Goal: Task Accomplishment & Management: Manage account settings

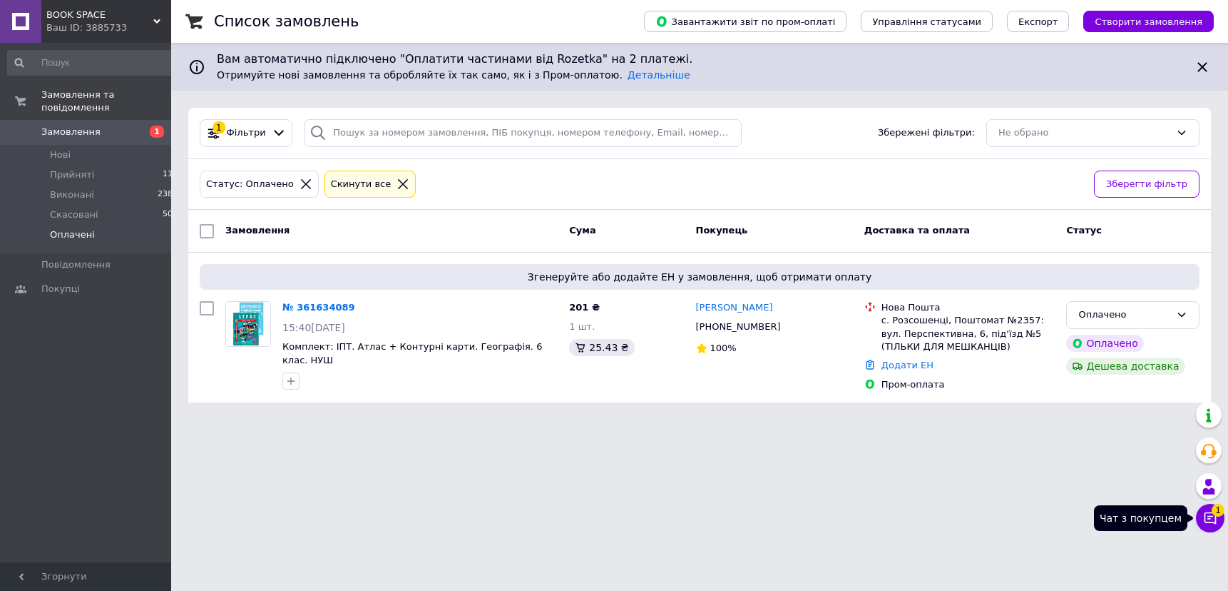
click at [1212, 521] on icon at bounding box center [1211, 518] width 12 height 12
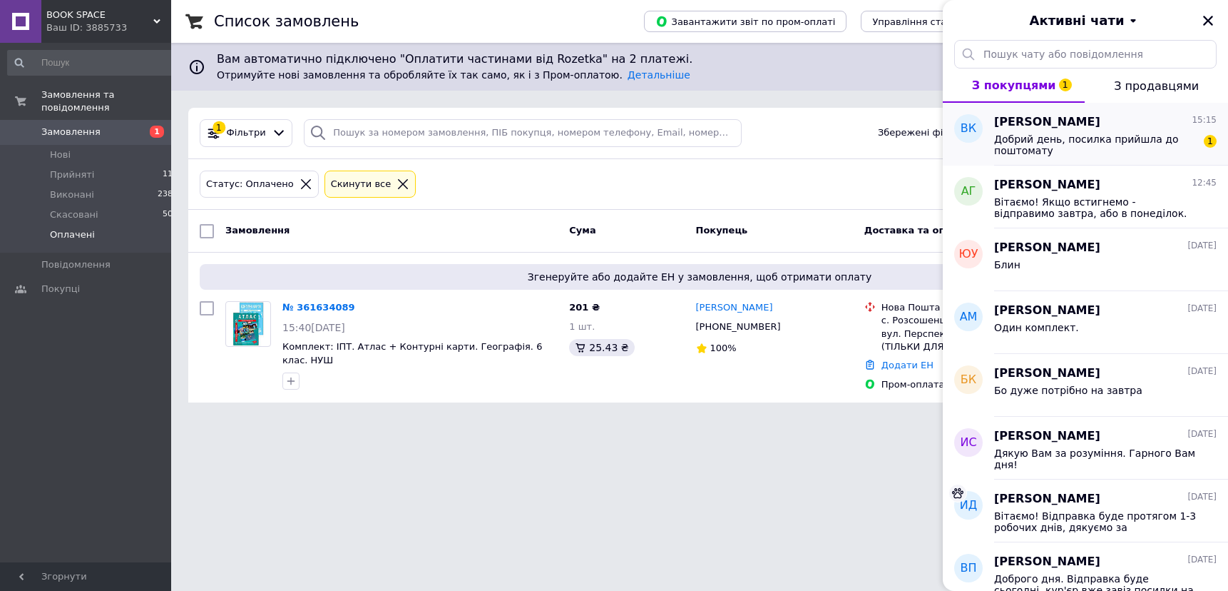
click at [1125, 143] on span "Добрий день, посилка прийшла до поштомату" at bounding box center [1095, 144] width 203 height 23
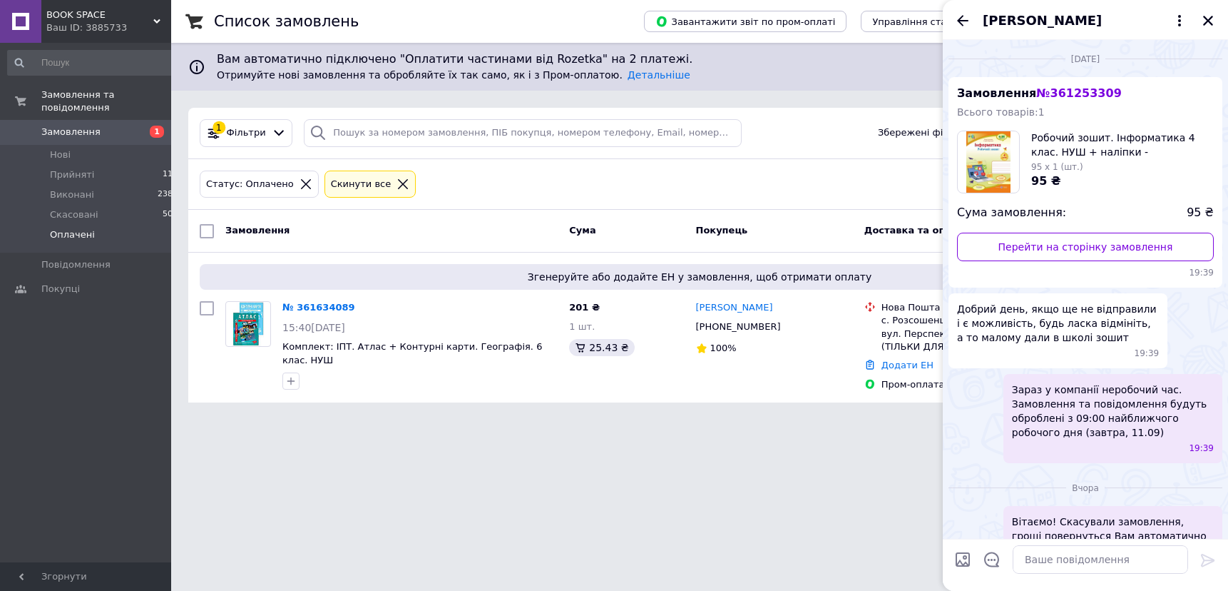
scroll to position [383, 0]
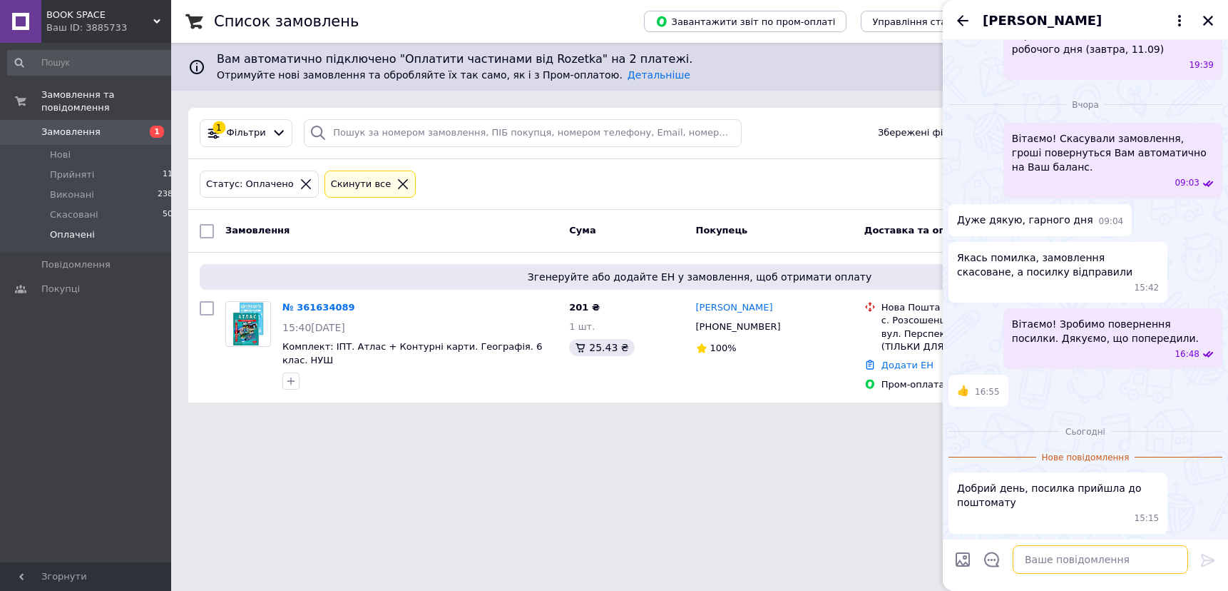
click at [1036, 563] on textarea at bounding box center [1100, 559] width 175 height 29
click at [1050, 554] on textarea at bounding box center [1100, 559] width 175 height 29
type textarea "ч"
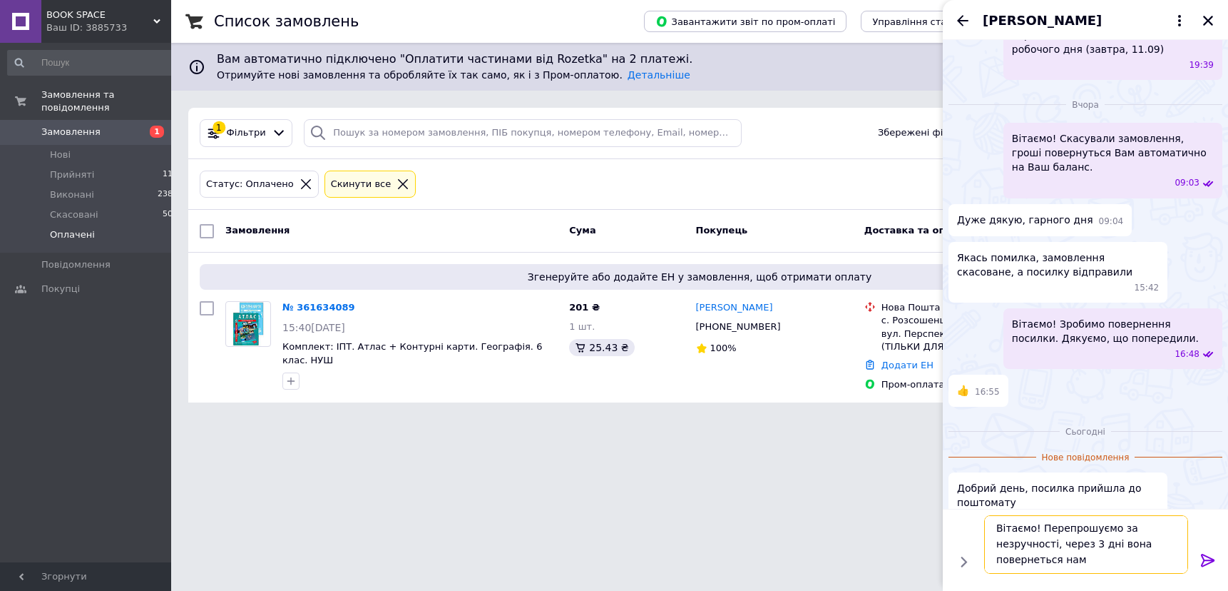
click at [1085, 541] on textarea "Вітаємо! Перепрошуємо за незручності, через 3 дні вона повернеться нам" at bounding box center [1086, 544] width 204 height 58
click at [1138, 546] on textarea "Вітаємо! Перепрошуємо за незручності, через декілька дні вона повернеться нам" at bounding box center [1086, 544] width 204 height 58
click at [1103, 563] on textarea "Вітаємо! Перепрошуємо за незручності, через декілька днів вона повернеться нам" at bounding box center [1086, 544] width 204 height 58
type textarea "Вітаємо! Перепрошуємо за незручності, через декілька днів вона повернеться нам."
click at [1200, 558] on icon at bounding box center [1208, 559] width 17 height 17
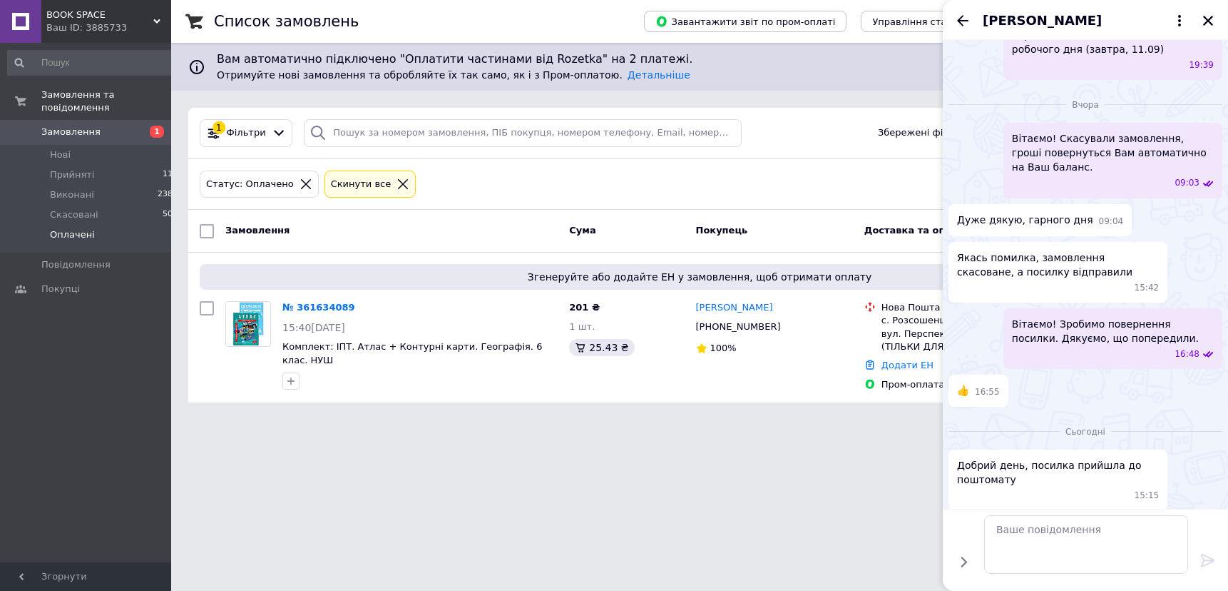
scroll to position [441, 0]
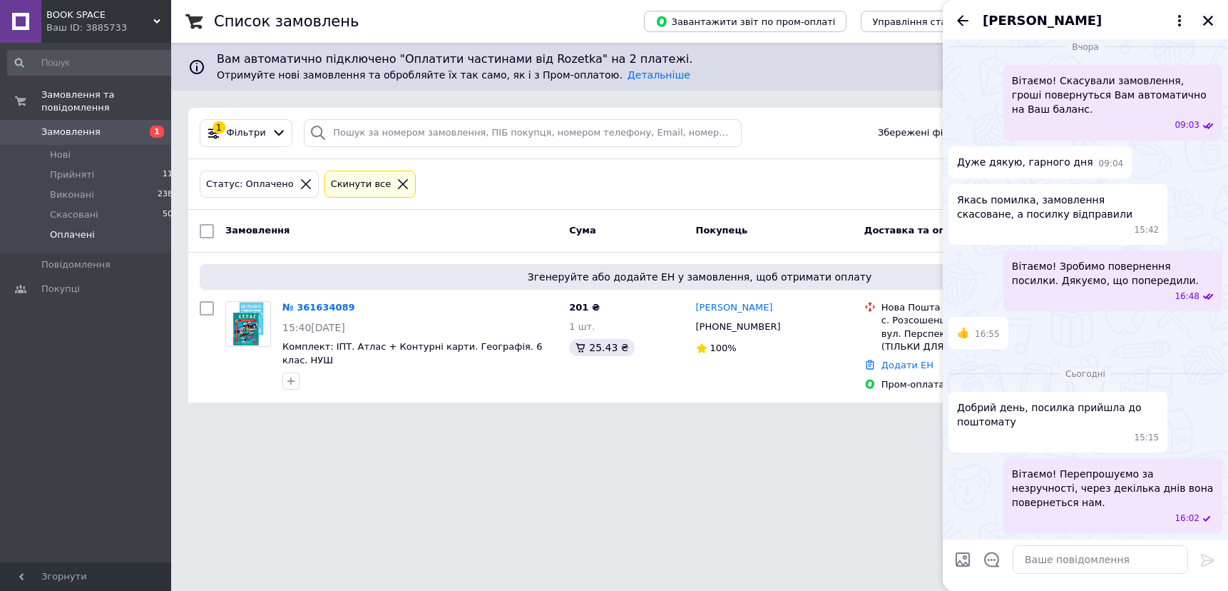
click at [1203, 23] on icon "Закрити" at bounding box center [1208, 20] width 13 height 13
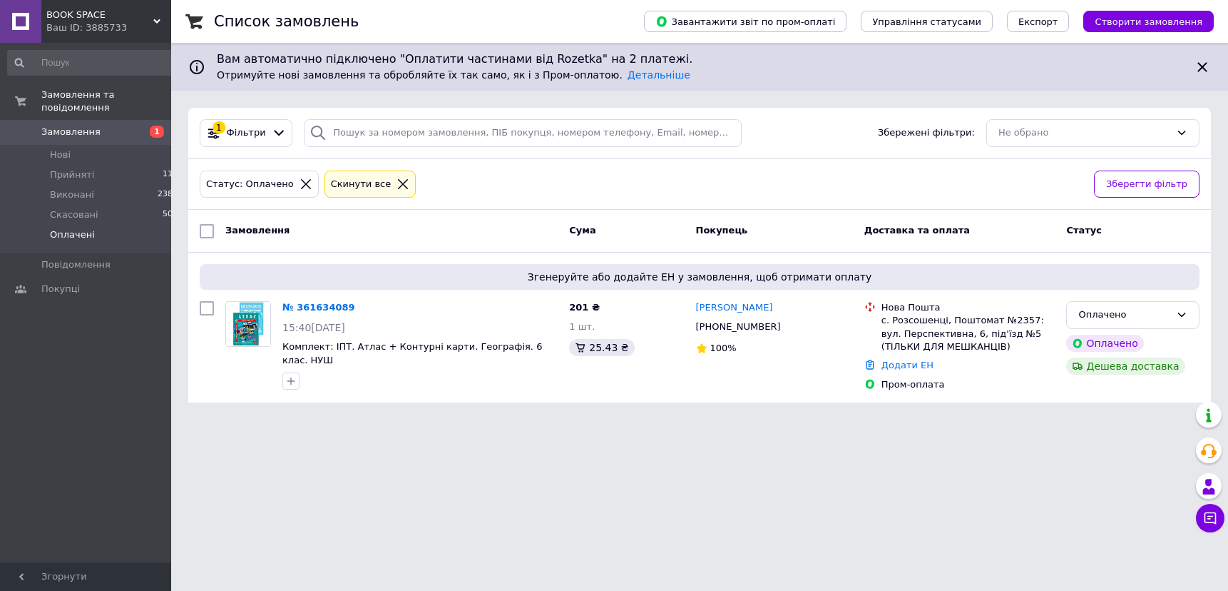
drag, startPoint x: 352, startPoint y: 309, endPoint x: 429, endPoint y: 246, distance: 99.4
click at [358, 308] on icon at bounding box center [363, 307] width 11 height 11
drag, startPoint x: 1214, startPoint y: 522, endPoint x: 1203, endPoint y: 516, distance: 12.5
click at [1213, 522] on icon at bounding box center [1211, 518] width 12 height 12
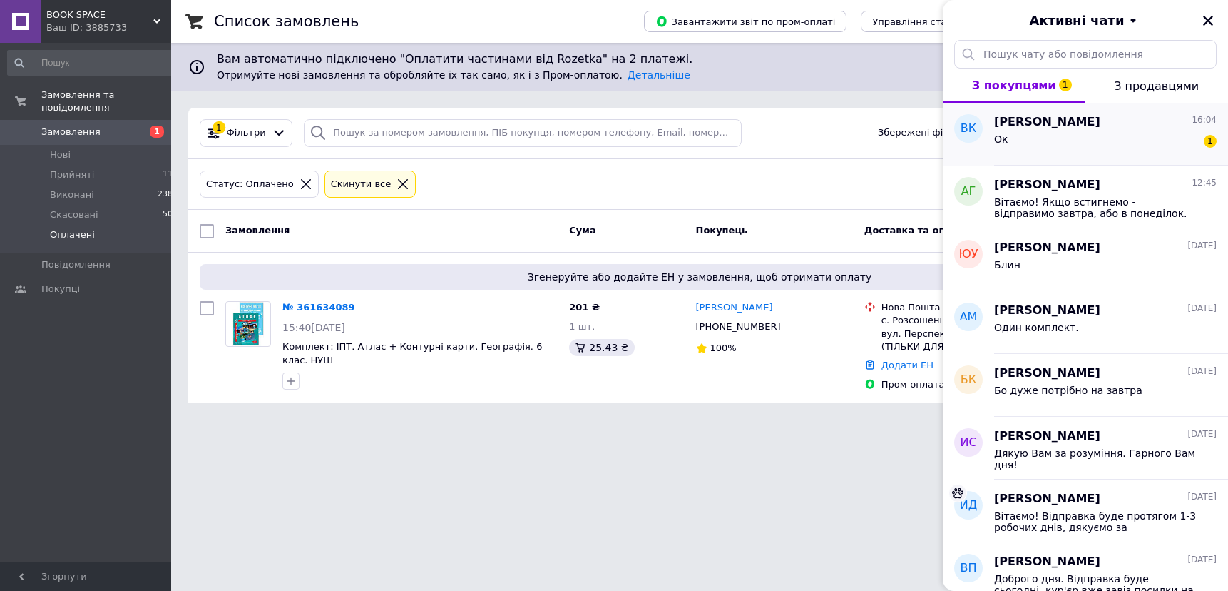
click at [1051, 117] on span "[PERSON_NAME]" at bounding box center [1047, 122] width 106 height 16
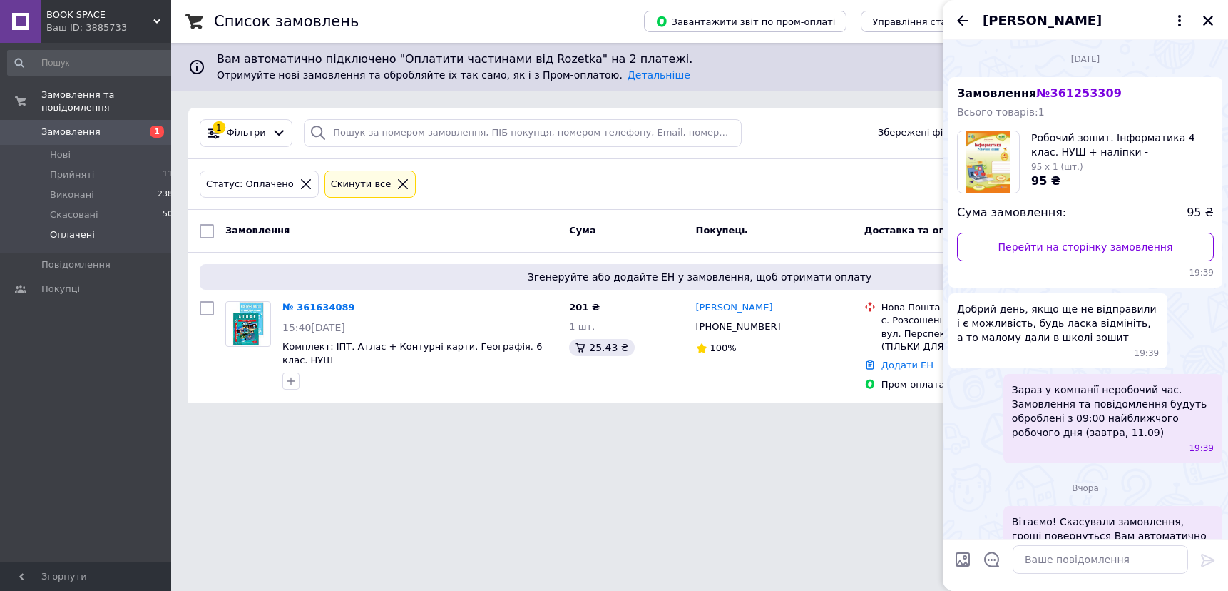
scroll to position [504, 0]
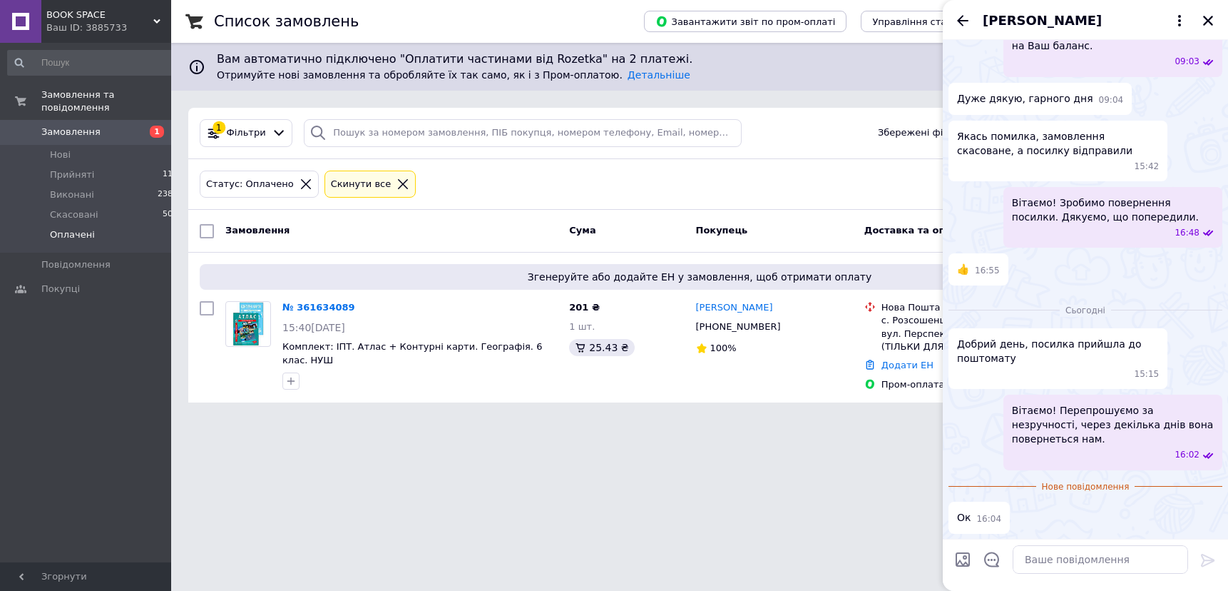
click at [961, 21] on icon "Назад" at bounding box center [962, 20] width 11 height 11
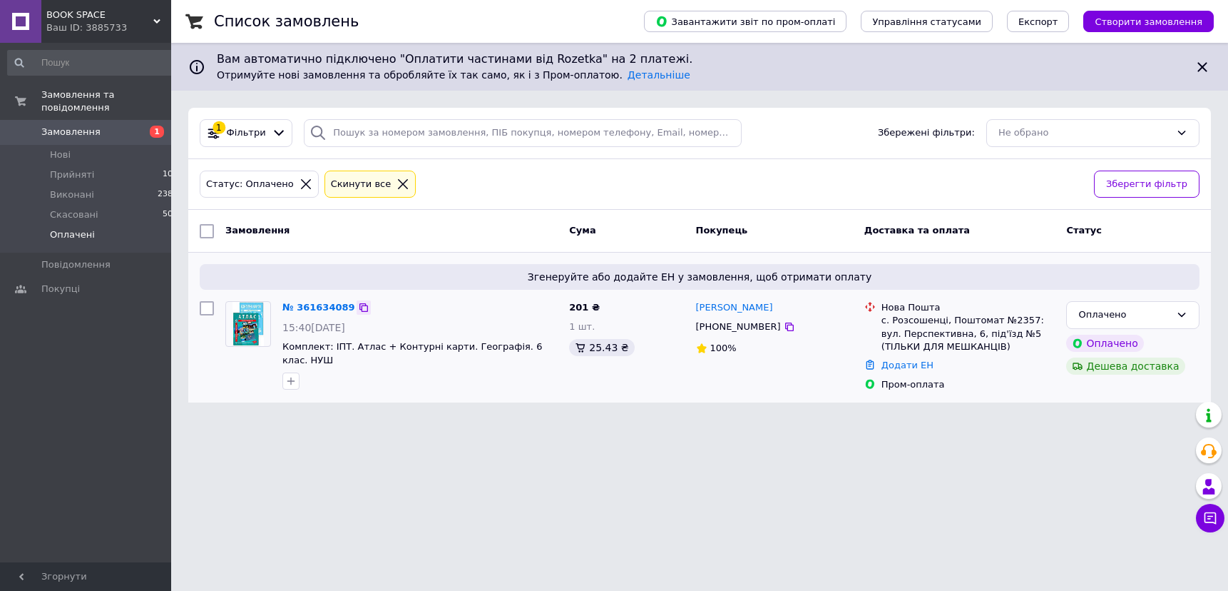
click at [359, 306] on icon at bounding box center [363, 307] width 9 height 9
click at [1149, 317] on div "Оплачено" at bounding box center [1124, 314] width 92 height 15
click at [1097, 344] on li "Прийнято" at bounding box center [1133, 345] width 132 height 26
click at [52, 148] on span "Нові" at bounding box center [60, 154] width 21 height 13
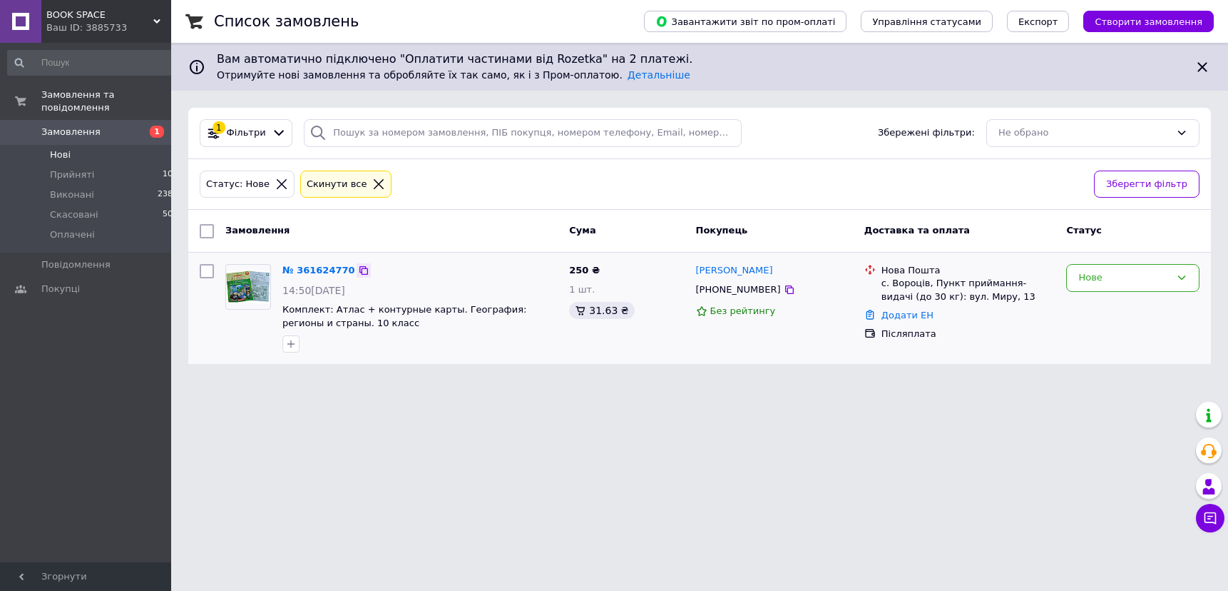
click at [358, 270] on icon at bounding box center [363, 270] width 11 height 11
click at [1170, 280] on div "Нове" at bounding box center [1132, 278] width 133 height 28
click at [1095, 305] on li "Прийнято" at bounding box center [1133, 308] width 132 height 26
